Goal: Information Seeking & Learning: Learn about a topic

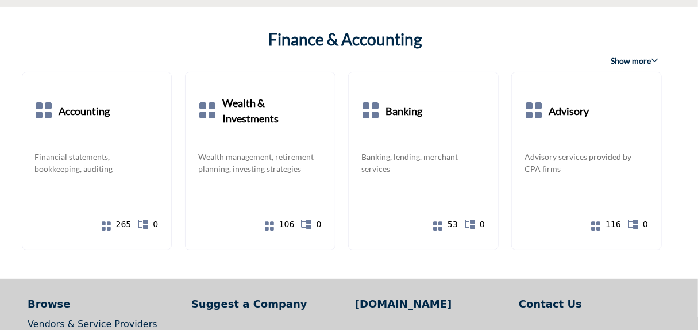
scroll to position [2182, 0]
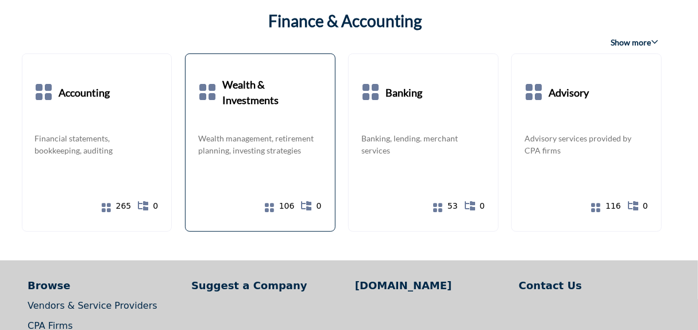
click at [254, 90] on b "Wealth & Investments" at bounding box center [272, 93] width 100 height 52
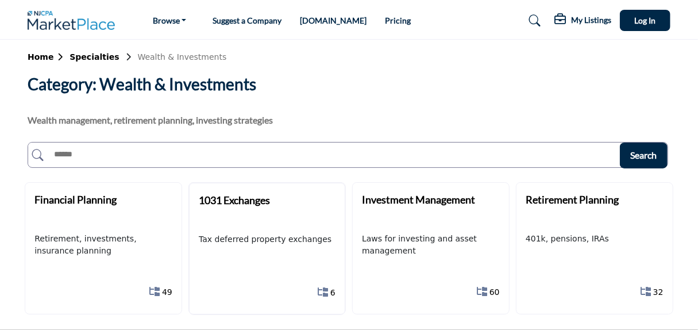
click at [385, 20] on link "Pricing" at bounding box center [398, 21] width 26 height 10
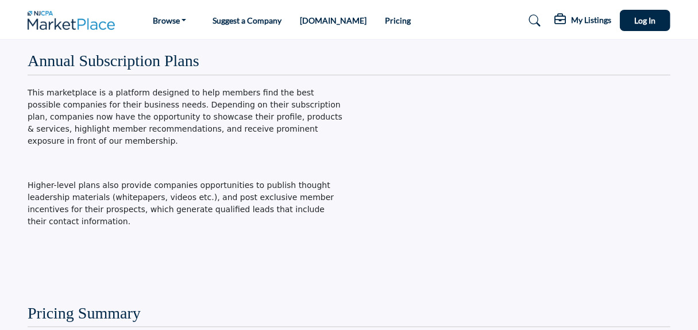
click at [333, 21] on ul "Browse Vendors & Service Providers CPA Firms Premier Partners" at bounding box center [278, 21] width 266 height 16
click at [320, 21] on link "[DOMAIN_NAME]" at bounding box center [333, 21] width 67 height 10
